Goal: Information Seeking & Learning: Learn about a topic

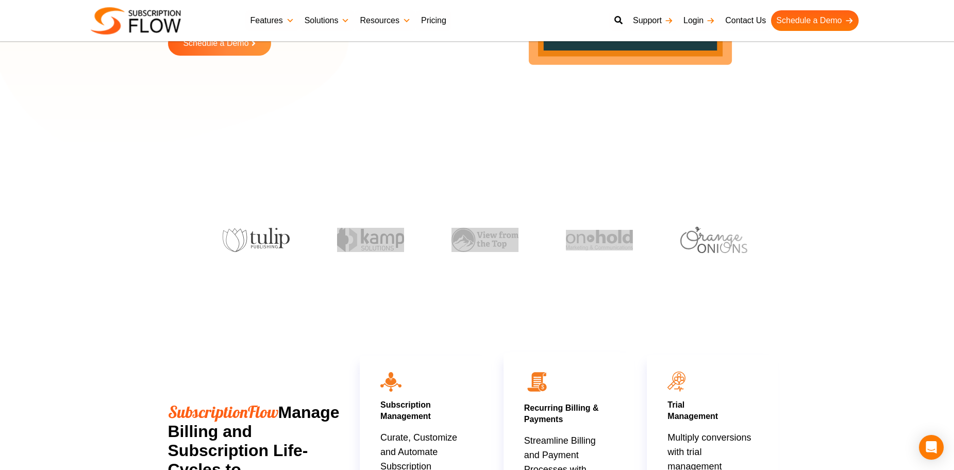
drag, startPoint x: 531, startPoint y: 250, endPoint x: 338, endPoint y: 260, distance: 193.1
click at [333, 264] on div at bounding box center [477, 227] width 608 height 83
click at [796, 226] on section at bounding box center [477, 226] width 954 height 93
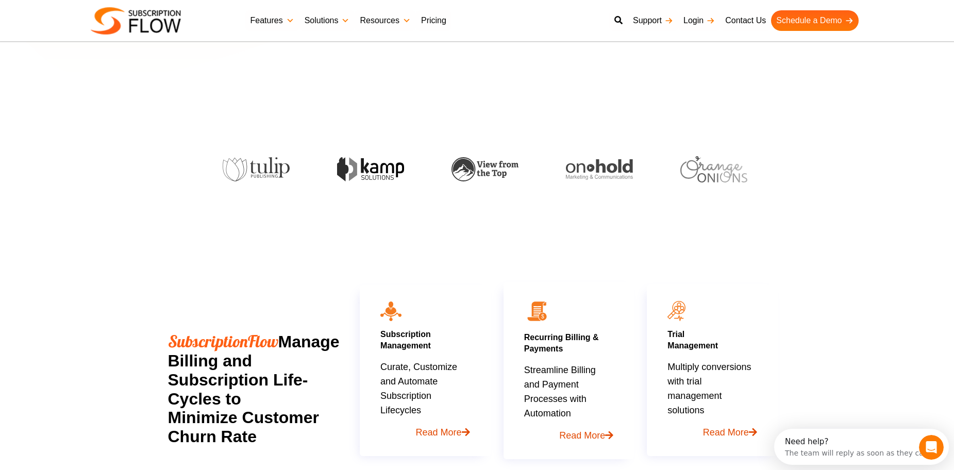
scroll to position [309, 0]
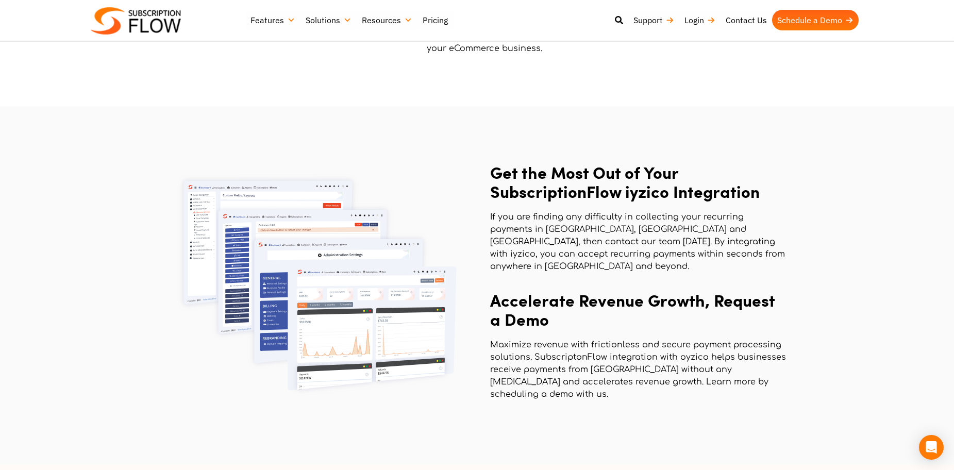
scroll to position [1392, 0]
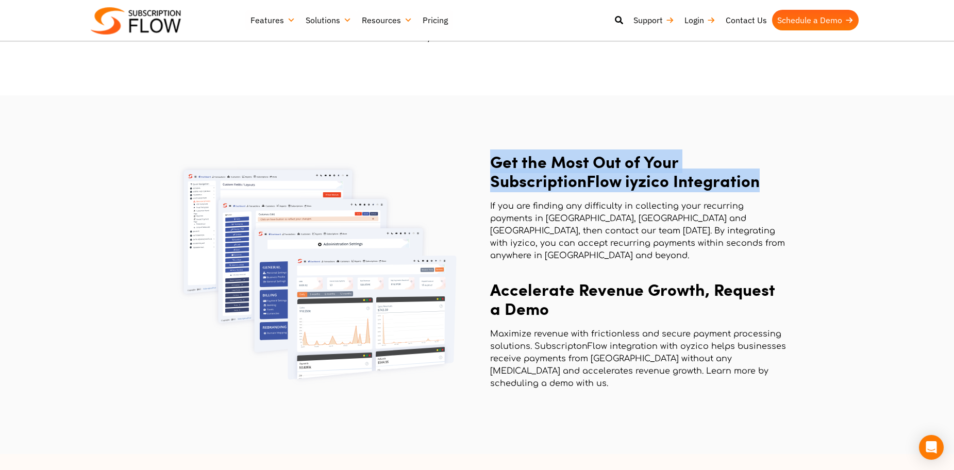
drag, startPoint x: 495, startPoint y: 153, endPoint x: 770, endPoint y: 169, distance: 275.8
click at [770, 169] on h2 "Get the Most Out of Your SubscriptionFlow iyzico Integration" at bounding box center [638, 171] width 296 height 38
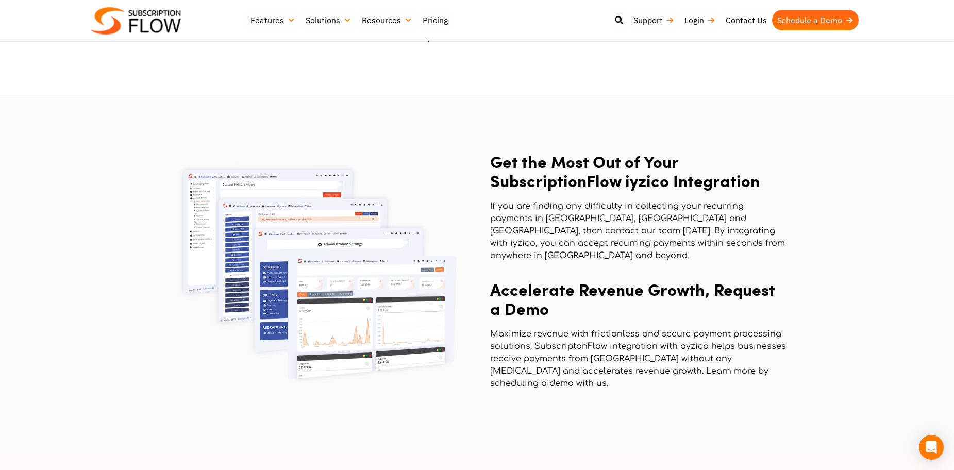
click at [739, 204] on p "If you are finding any difficulty in collecting your recurring payments in [GEO…" at bounding box center [638, 231] width 296 height 62
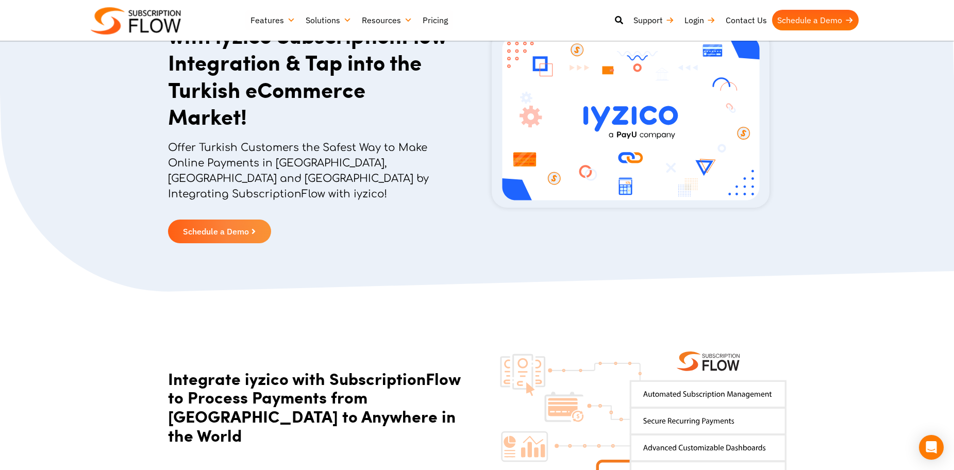
scroll to position [206, 0]
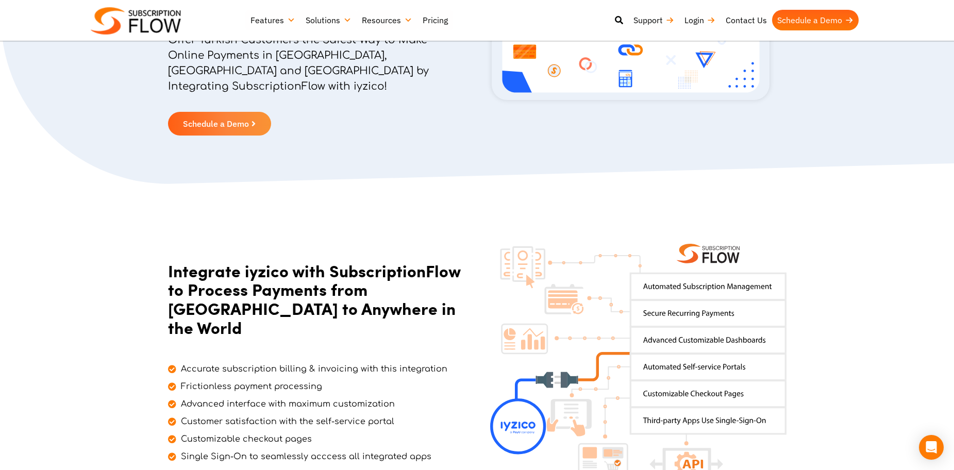
click at [723, 277] on img at bounding box center [638, 362] width 296 height 237
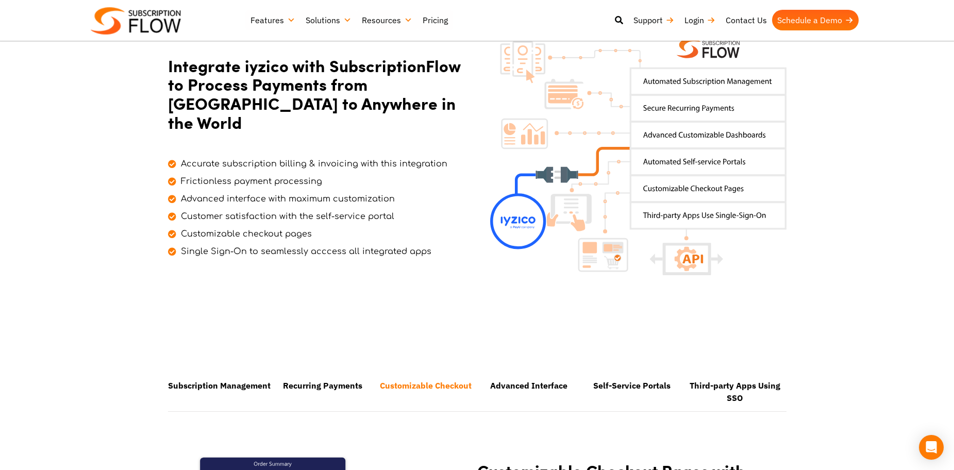
scroll to position [412, 0]
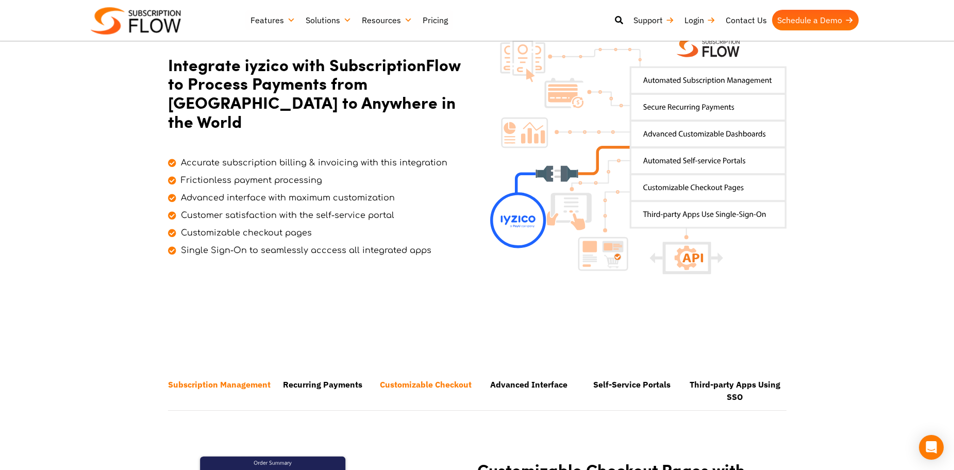
click at [241, 372] on li "Subscription Management" at bounding box center [219, 390] width 103 height 37
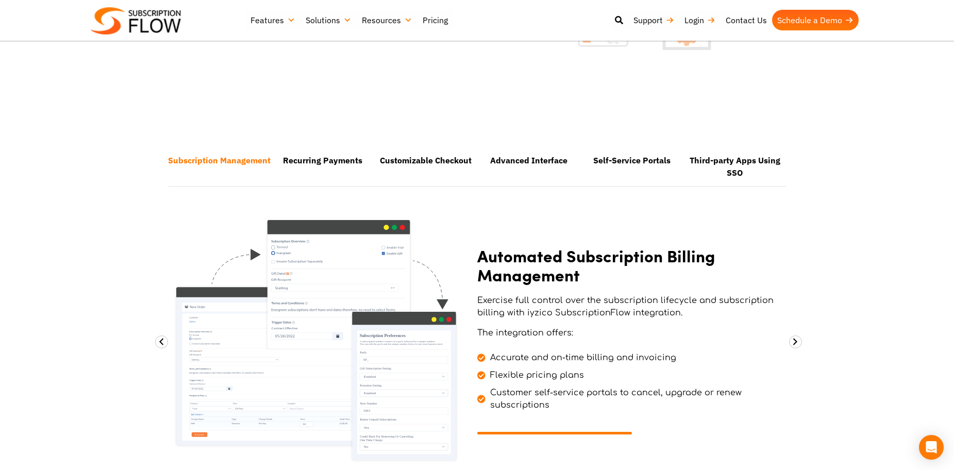
scroll to position [619, 0]
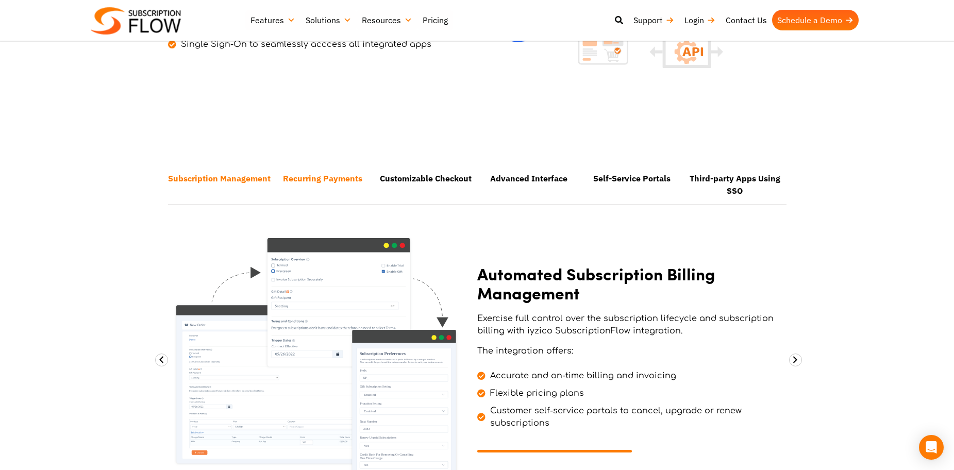
click at [339, 169] on li "Recurring Payments" at bounding box center [322, 184] width 103 height 37
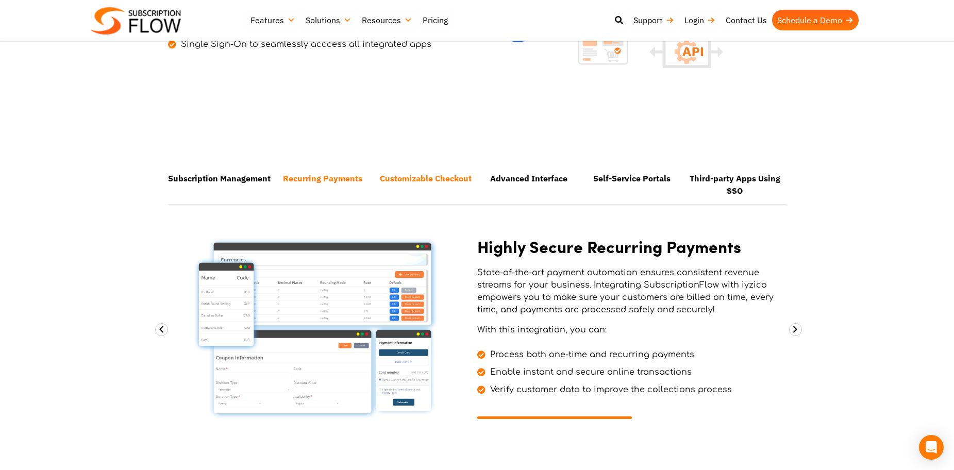
click at [405, 166] on li "Customizable Checkout" at bounding box center [425, 184] width 103 height 37
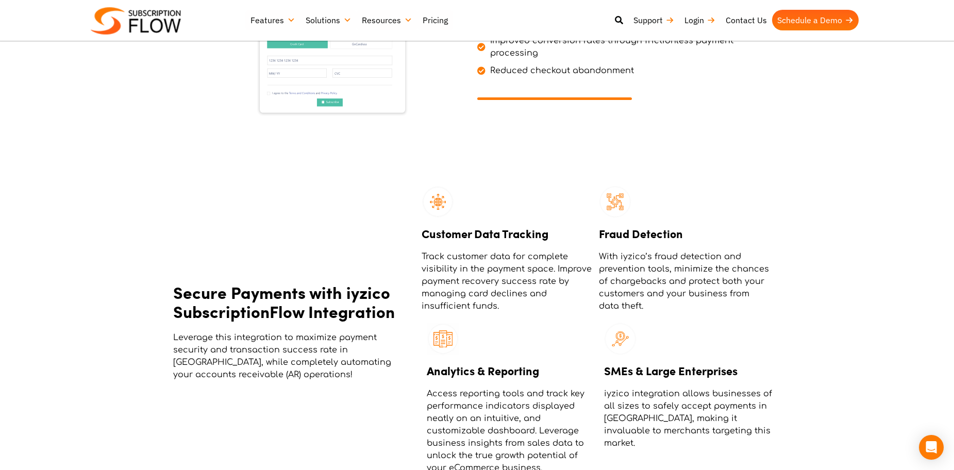
scroll to position [980, 0]
